Goal: Information Seeking & Learning: Learn about a topic

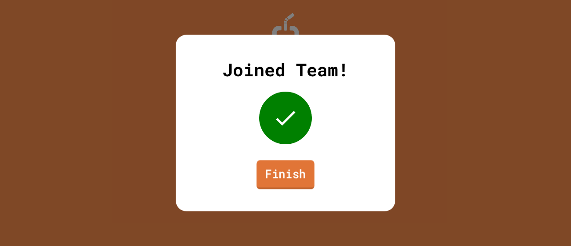
click at [276, 180] on link "Finish" at bounding box center [285, 174] width 58 height 29
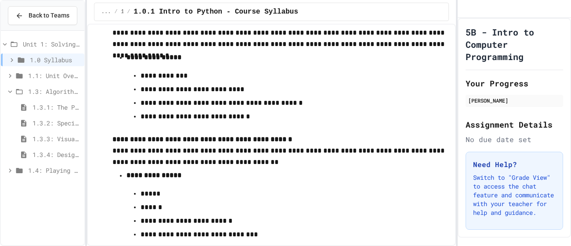
scroll to position [1863, 0]
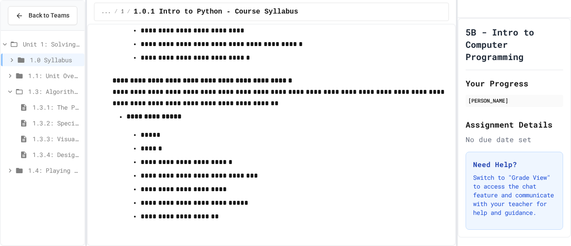
click at [58, 123] on span "1.3.2: Specifying Ideas with Pseudocode" at bounding box center [56, 123] width 48 height 9
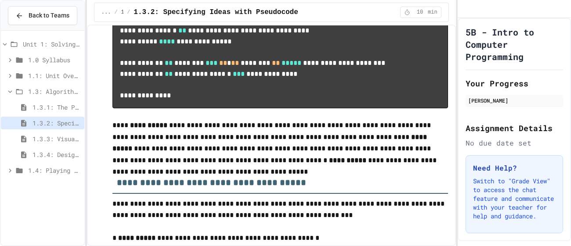
scroll to position [659, 0]
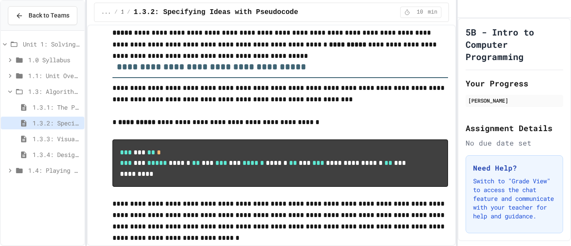
click at [281, 187] on pre "**********" at bounding box center [279, 163] width 335 height 47
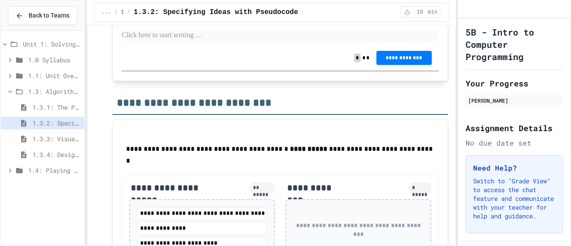
scroll to position [1569, 0]
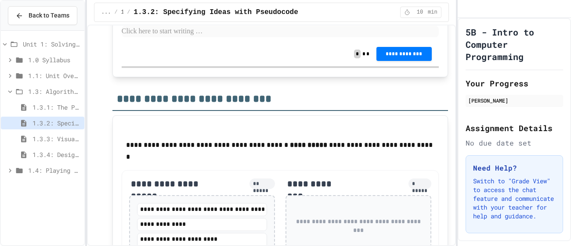
click at [191, 37] on p at bounding box center [280, 31] width 317 height 11
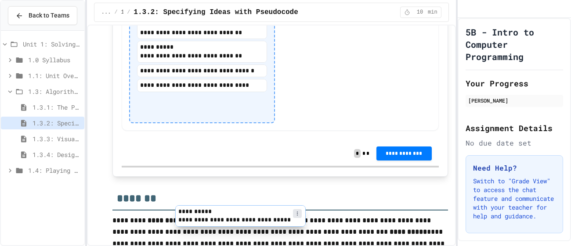
scroll to position [1911, 0]
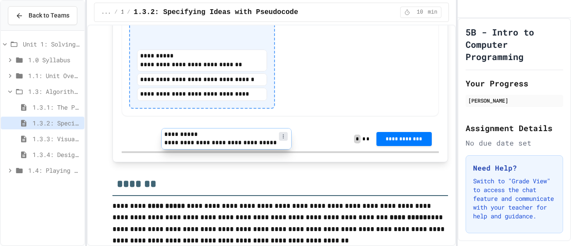
drag, startPoint x: 185, startPoint y: 150, endPoint x: 213, endPoint y: 129, distance: 34.5
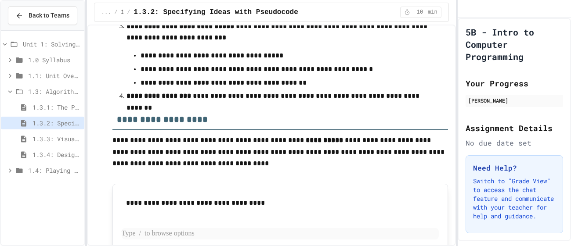
scroll to position [1355, 0]
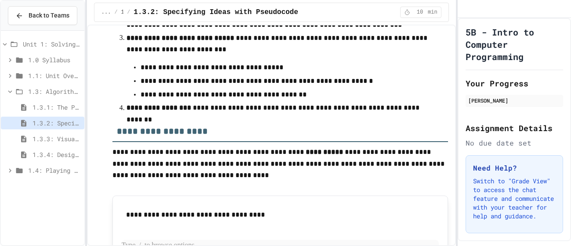
click at [59, 140] on span "1.3.3: Visualizing Logic with Flowcharts" at bounding box center [56, 138] width 48 height 9
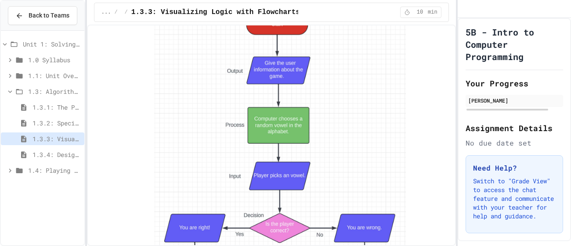
click at [195, 150] on img at bounding box center [280, 157] width 252 height 295
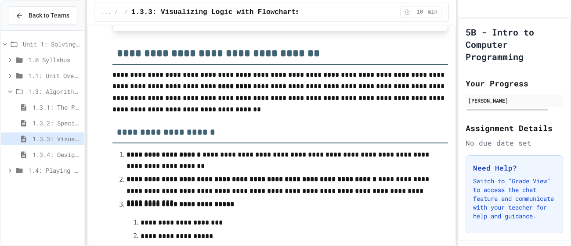
scroll to position [2051, 0]
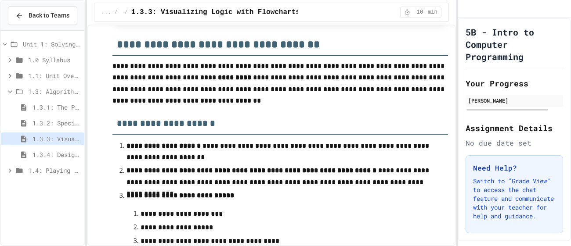
click at [195, 150] on p "**********" at bounding box center [279, 152] width 307 height 23
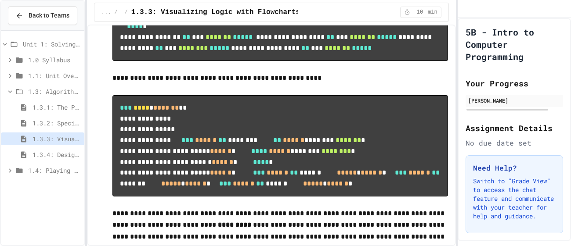
scroll to position [4005, 0]
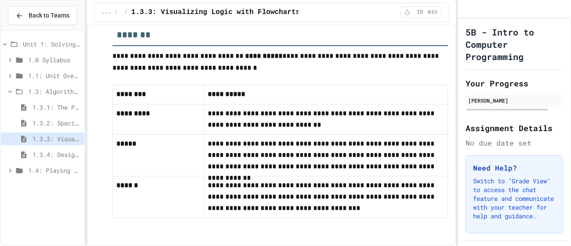
click at [41, 160] on div "1.3.4: Designing Flowcharts" at bounding box center [42, 154] width 83 height 13
